Goal: Information Seeking & Learning: Learn about a topic

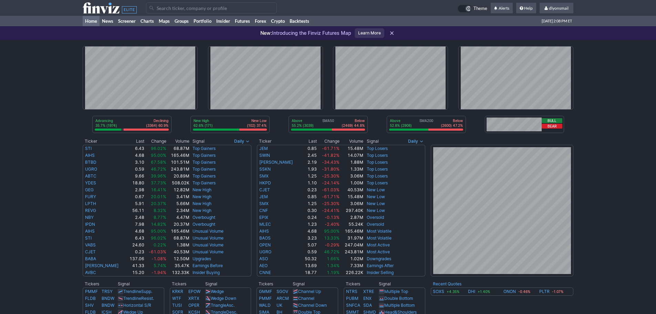
drag, startPoint x: 0, startPoint y: 0, endPoint x: 196, endPoint y: 5, distance: 195.9
click at [196, 5] on input "Search" at bounding box center [211, 7] width 131 height 11
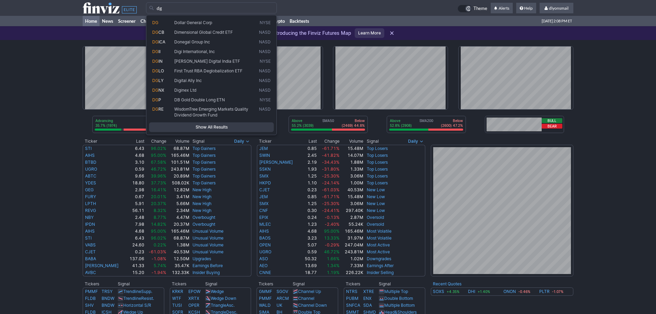
drag, startPoint x: 180, startPoint y: 11, endPoint x: 24, endPoint y: 11, distance: 155.9
click at [42, 11] on td "dg Theme Alerts Help dlyonsmail Settings" at bounding box center [328, 8] width 656 height 16
click at [184, 22] on span "Sweetgreen Inc" at bounding box center [189, 22] width 30 height 5
type input "SG"
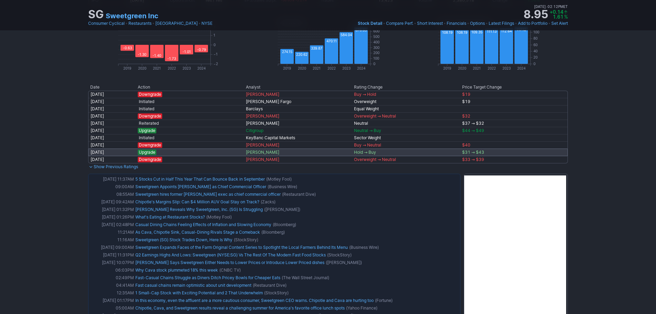
scroll to position [447, 0]
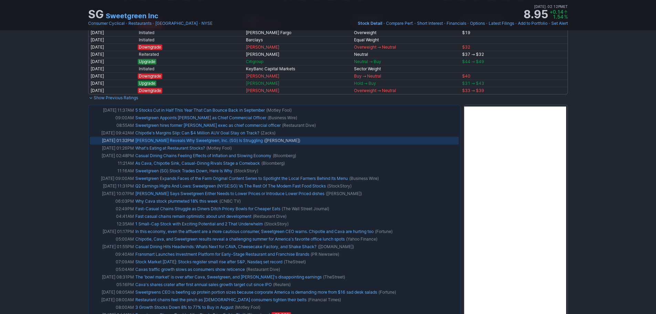
click at [183, 140] on link "Jim Cramer Reveals Why Sweetgreen, Inc. (SG) Is Struggling" at bounding box center [198, 140] width 127 height 5
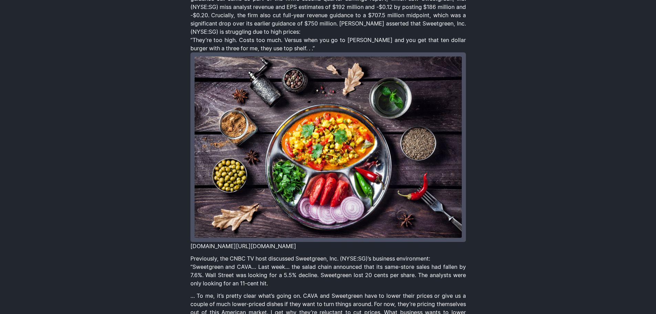
scroll to position [207, 0]
drag, startPoint x: 114, startPoint y: 93, endPoint x: 130, endPoint y: 95, distance: 15.7
click at [130, 95] on div "[PERSON_NAME] Reveals Why Sweetgreen, Inc. (SG) Is Struggling By [PERSON_NAME] …" at bounding box center [328, 235] width 656 height 778
drag, startPoint x: 131, startPoint y: 95, endPoint x: 172, endPoint y: 34, distance: 73.3
click at [172, 34] on div "[PERSON_NAME] Reveals Why Sweetgreen, Inc. (SG) Is Struggling By [PERSON_NAME] …" at bounding box center [328, 235] width 656 height 778
